Goal: Complete application form

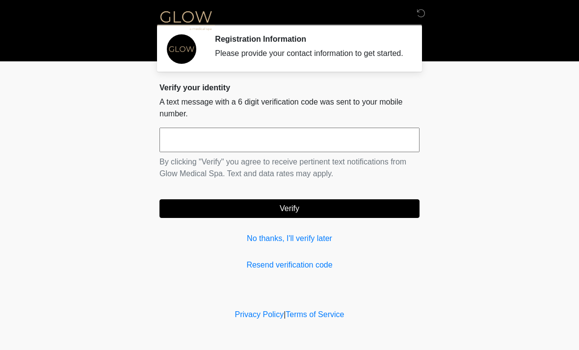
click at [195, 147] on input "text" at bounding box center [290, 140] width 260 height 25
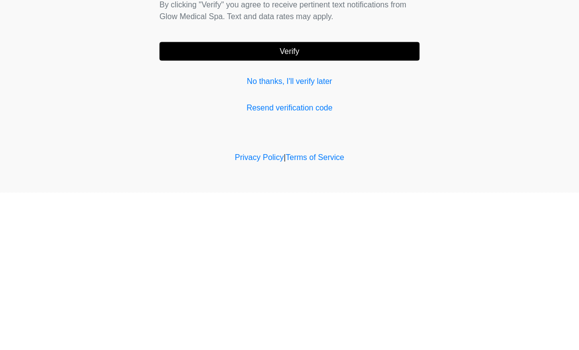
type input "******"
click at [279, 199] on button "Verify" at bounding box center [290, 208] width 260 height 19
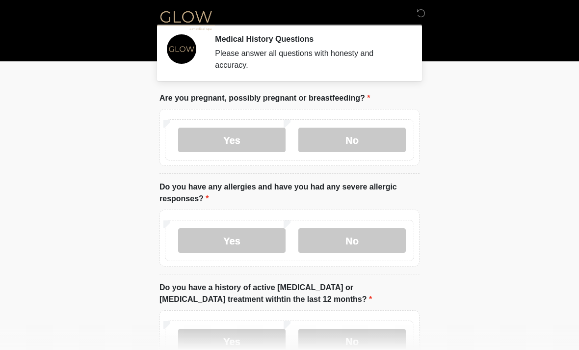
click at [355, 145] on label "No" at bounding box center [351, 140] width 107 height 25
click at [342, 240] on label "No" at bounding box center [351, 240] width 107 height 25
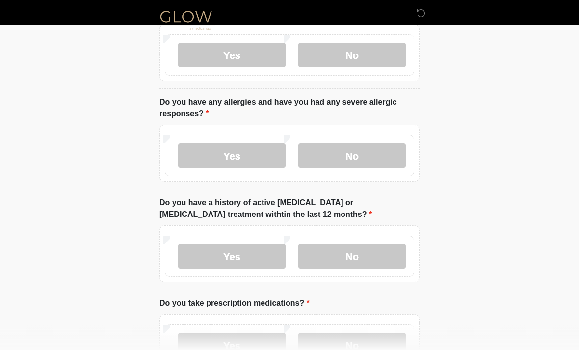
scroll to position [83, 0]
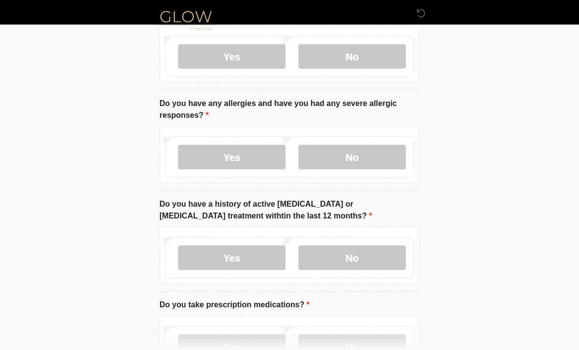
click at [342, 261] on label "No" at bounding box center [351, 258] width 107 height 25
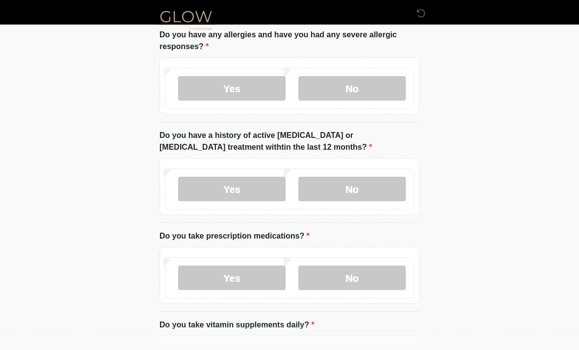
scroll to position [152, 0]
click at [236, 281] on label "Yes" at bounding box center [231, 278] width 107 height 25
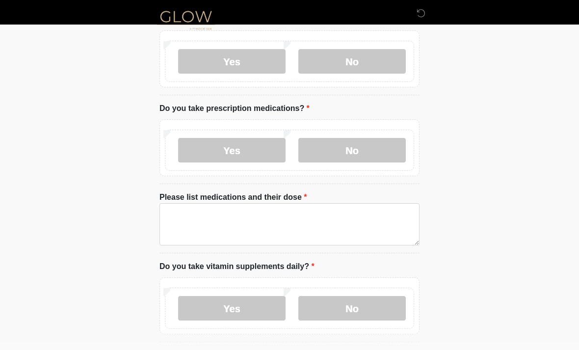
scroll to position [276, 0]
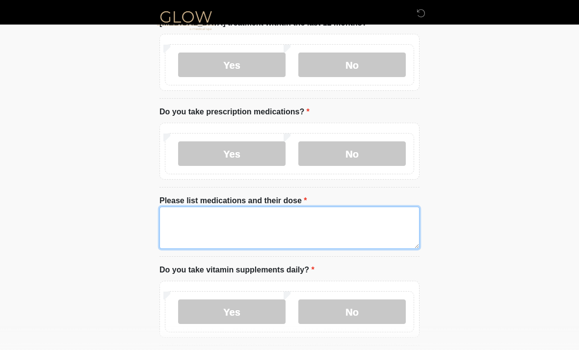
click at [185, 217] on textarea "Please list medications and their dose" at bounding box center [290, 228] width 260 height 42
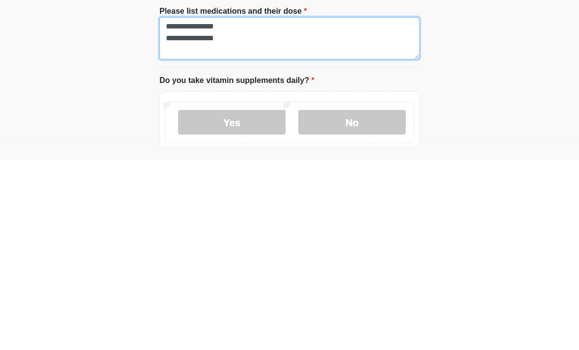
type textarea "**********"
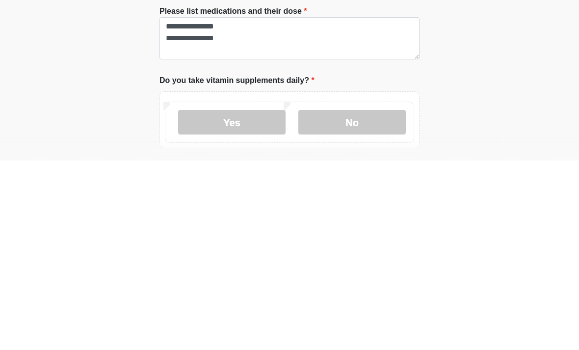
click at [234, 299] on label "Yes" at bounding box center [231, 311] width 107 height 25
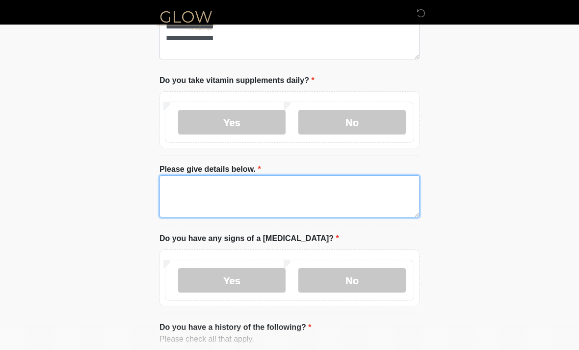
click at [173, 183] on textarea "Please give details below." at bounding box center [290, 196] width 260 height 42
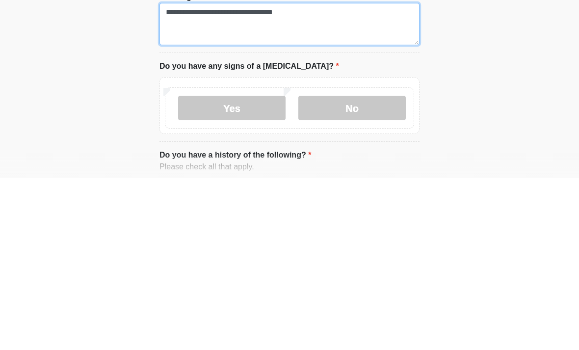
type textarea "**********"
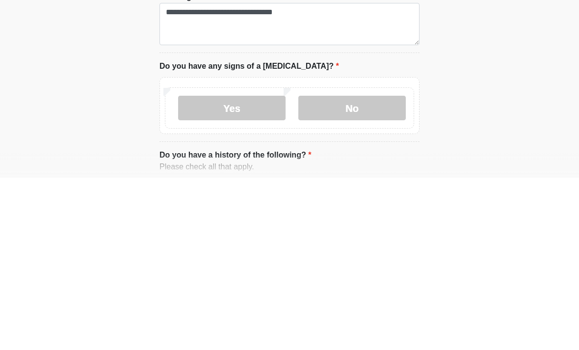
click at [342, 268] on label "No" at bounding box center [351, 280] width 107 height 25
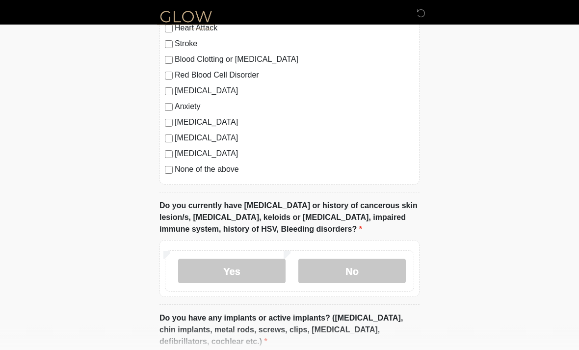
scroll to position [830, 0]
click at [353, 269] on label "No" at bounding box center [351, 271] width 107 height 25
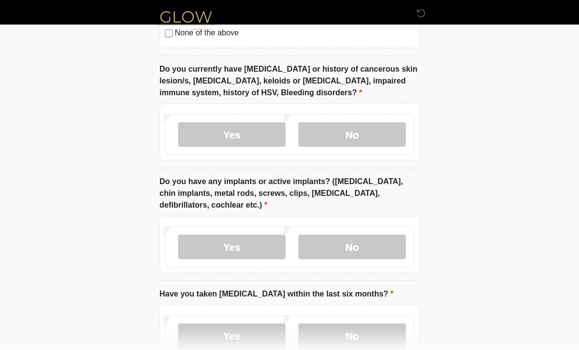
scroll to position [967, 0]
click at [344, 245] on label "No" at bounding box center [351, 246] width 107 height 25
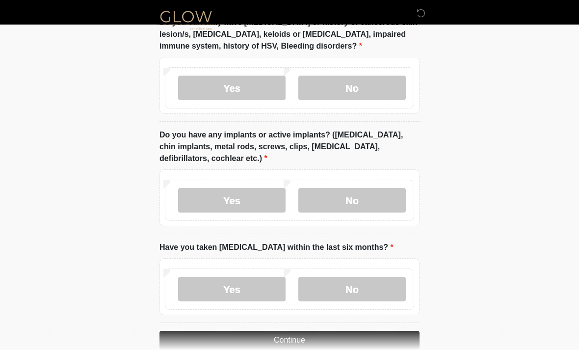
scroll to position [1032, 0]
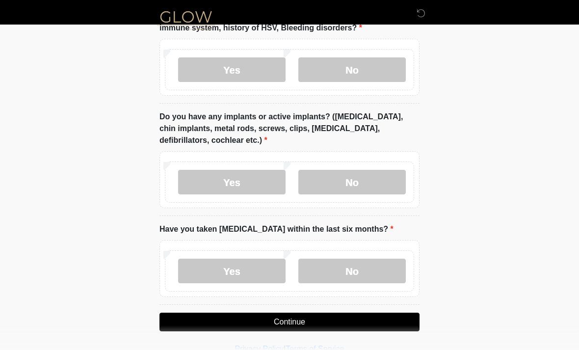
click at [345, 274] on label "No" at bounding box center [351, 271] width 107 height 25
click at [286, 320] on button "Continue" at bounding box center [290, 322] width 260 height 19
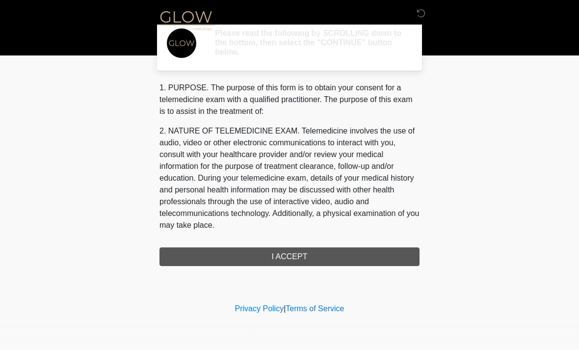
scroll to position [0, 0]
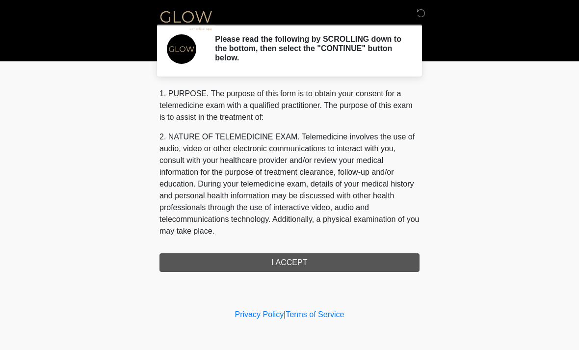
click at [286, 266] on div "1. PURPOSE. The purpose of this form is to obtain your consent for a telemedici…" at bounding box center [290, 180] width 260 height 184
click at [288, 268] on div "1. PURPOSE. The purpose of this form is to obtain your consent for a telemedici…" at bounding box center [290, 180] width 260 height 184
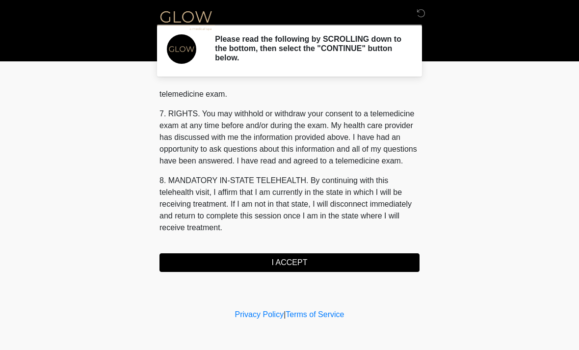
scroll to position [416, 0]
click at [291, 265] on button "I ACCEPT" at bounding box center [290, 262] width 260 height 19
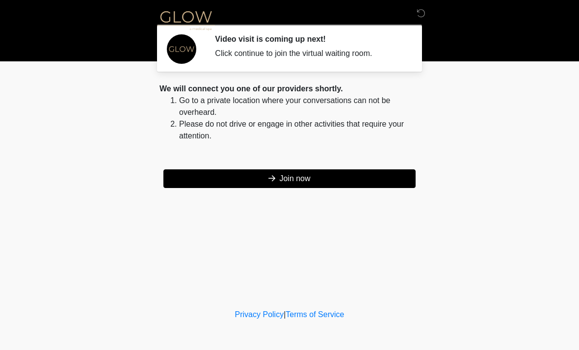
click at [290, 184] on button "Join now" at bounding box center [289, 178] width 252 height 19
